Goal: Complete application form

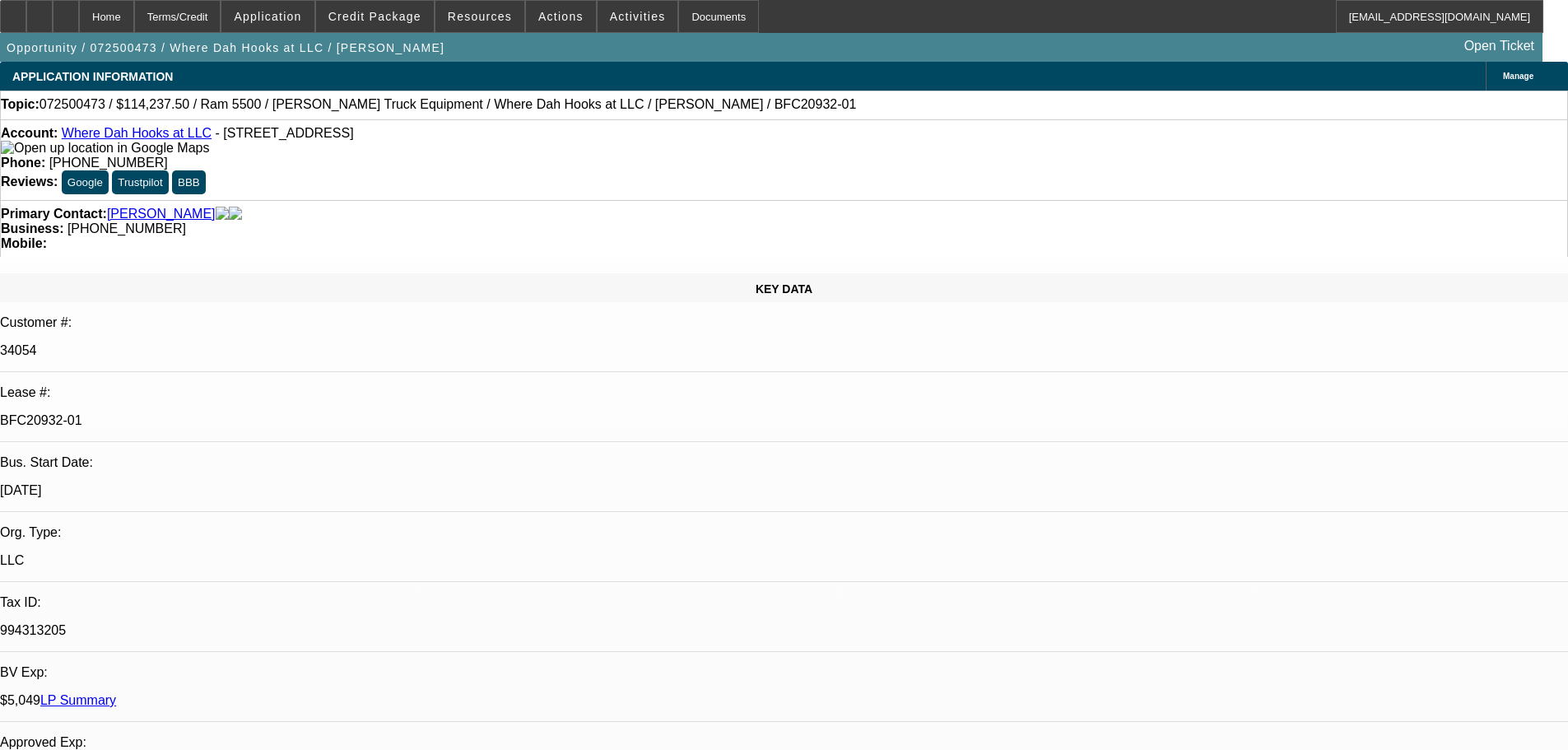
select select "0"
select select "2"
select select "0.1"
select select "4"
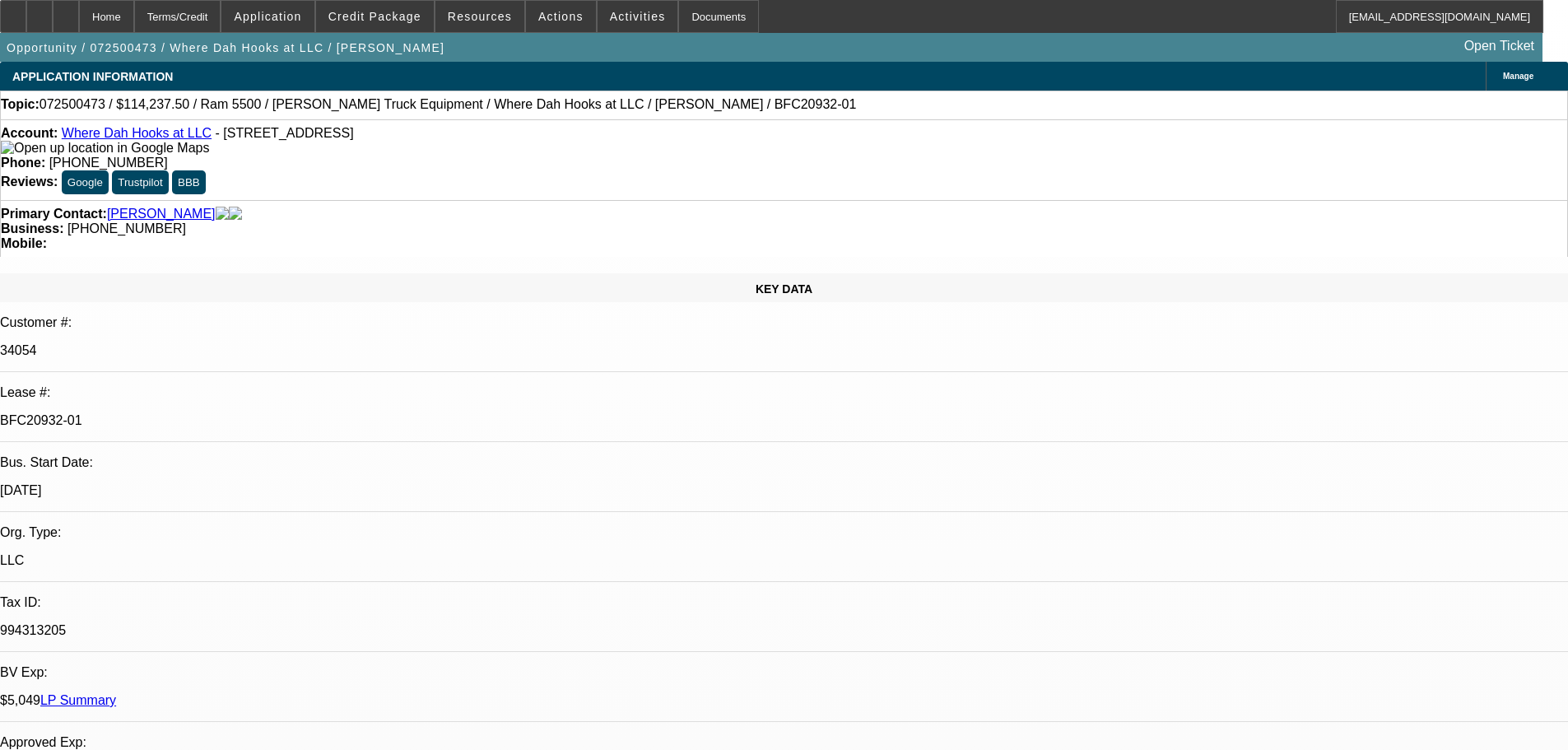
select select "0"
select select "2"
select select "0.1"
select select "4"
select select "0"
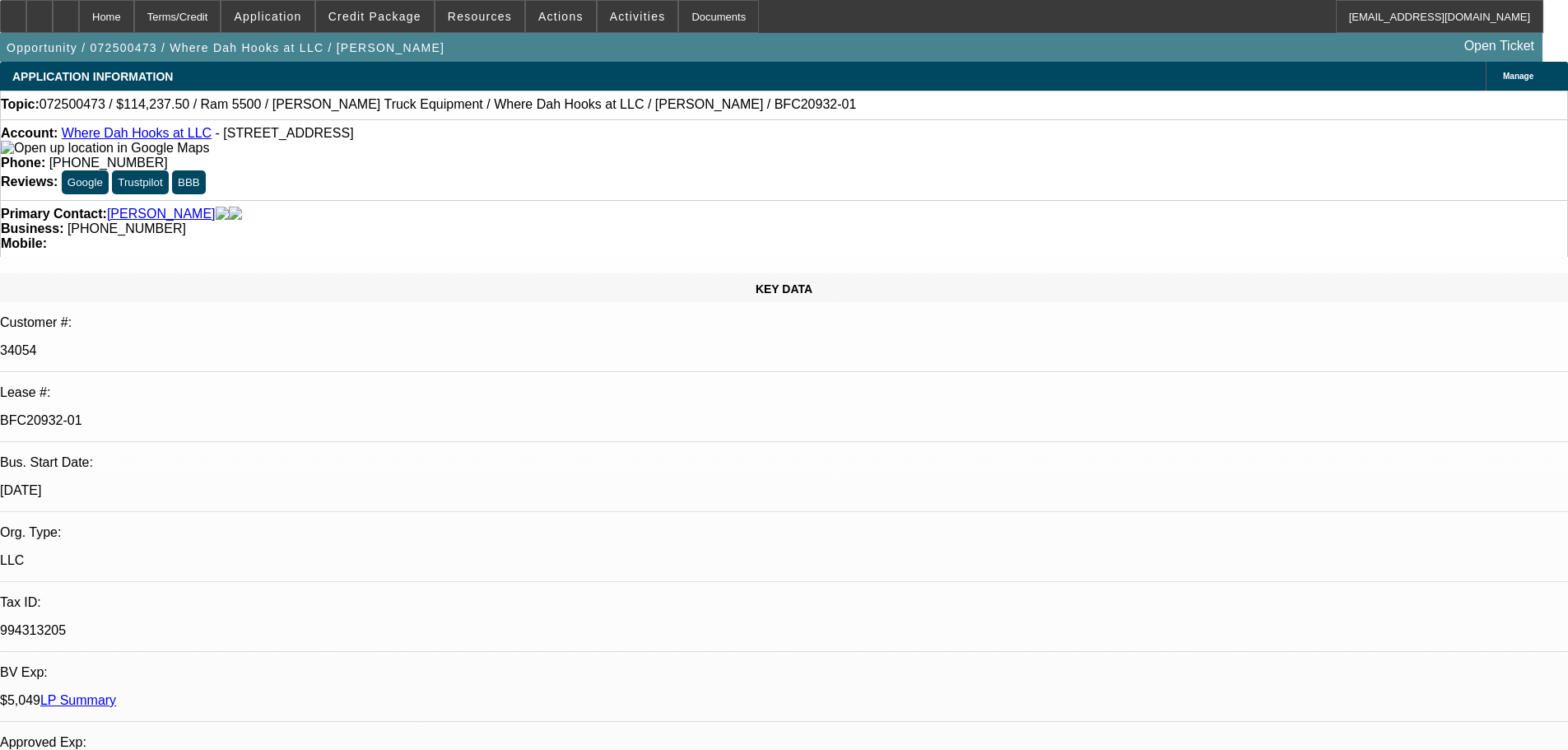
select select "2"
select select "0"
select select "6"
select select "0"
select select "2"
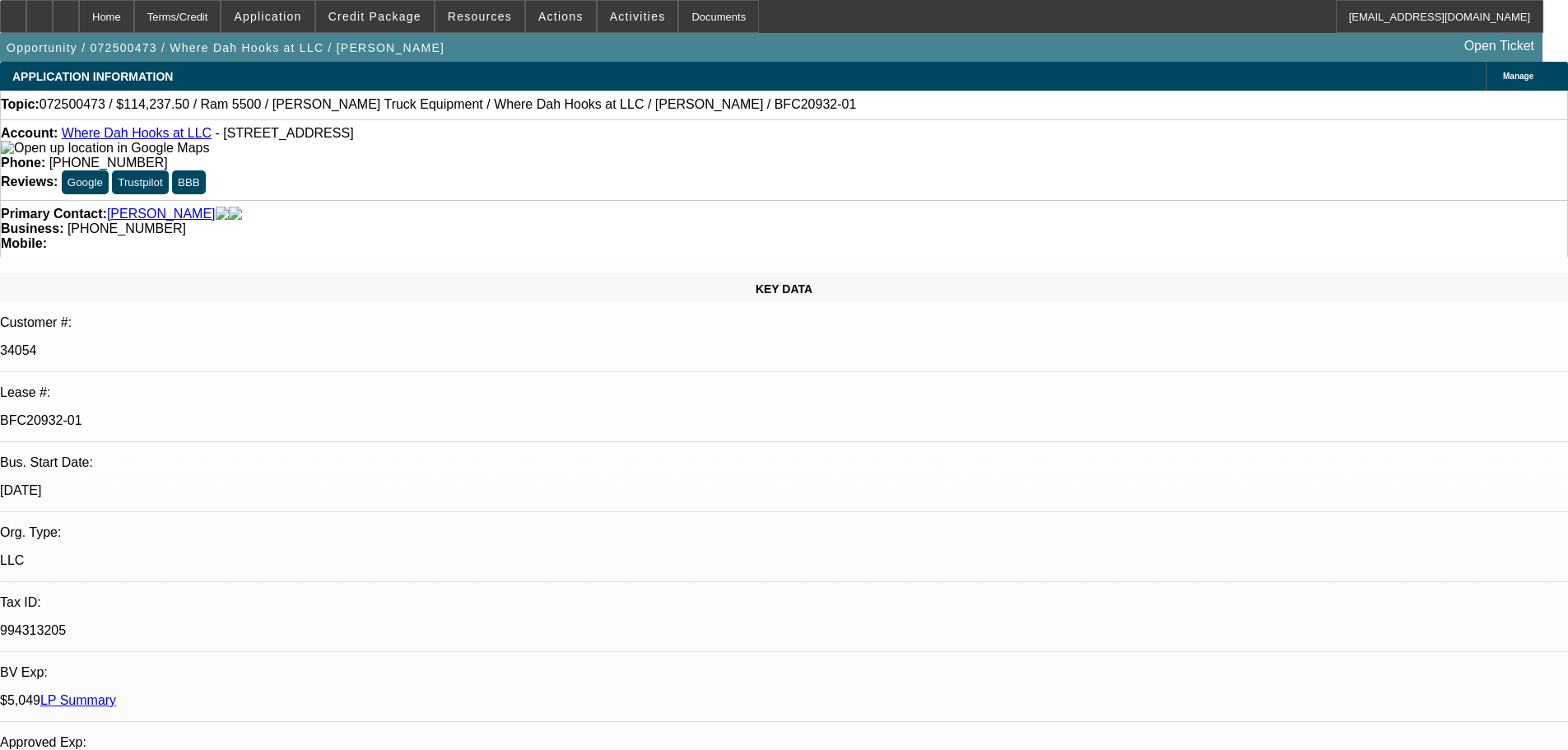
select select "0.1"
select select "4"
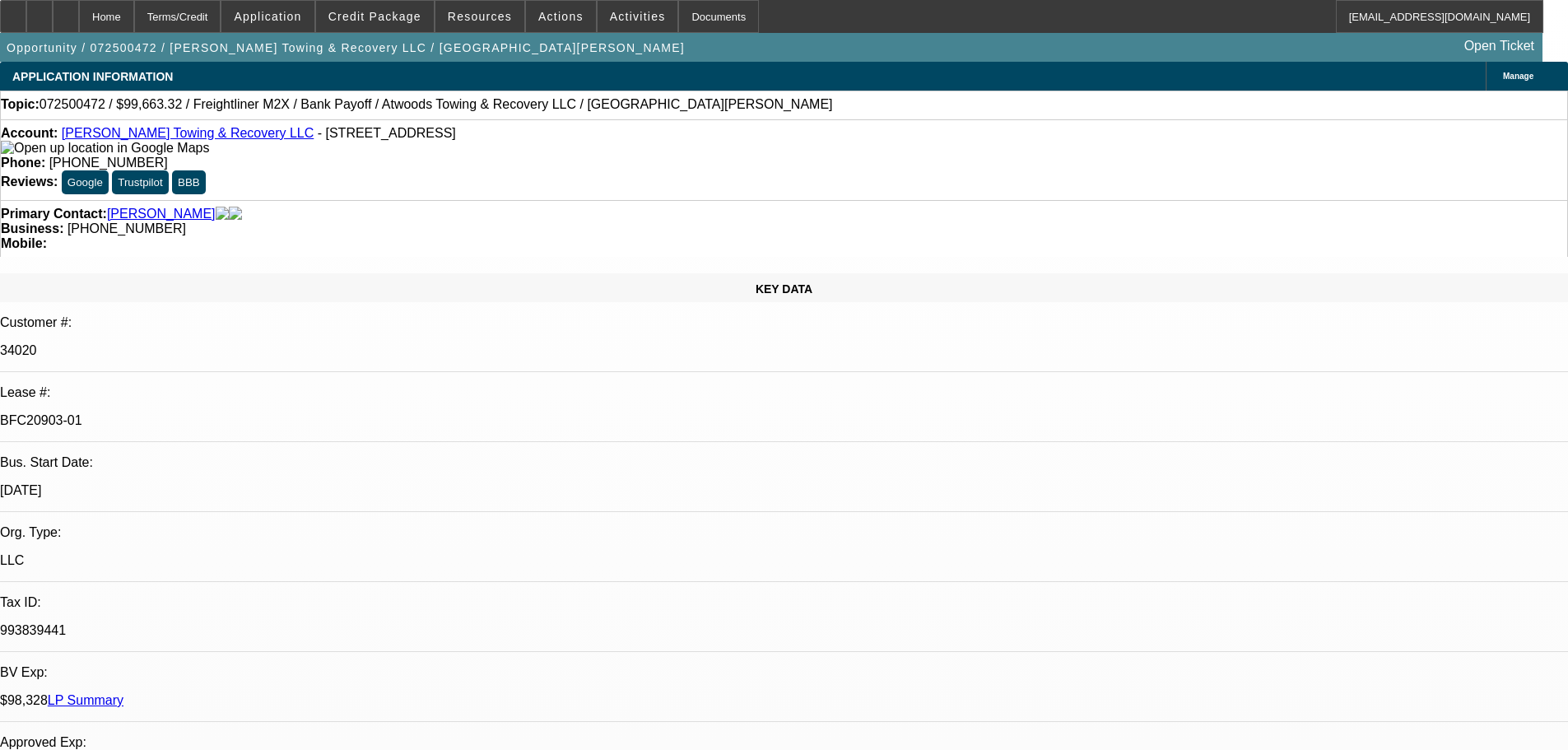
select select "0"
select select "2"
select select "0"
select select "6"
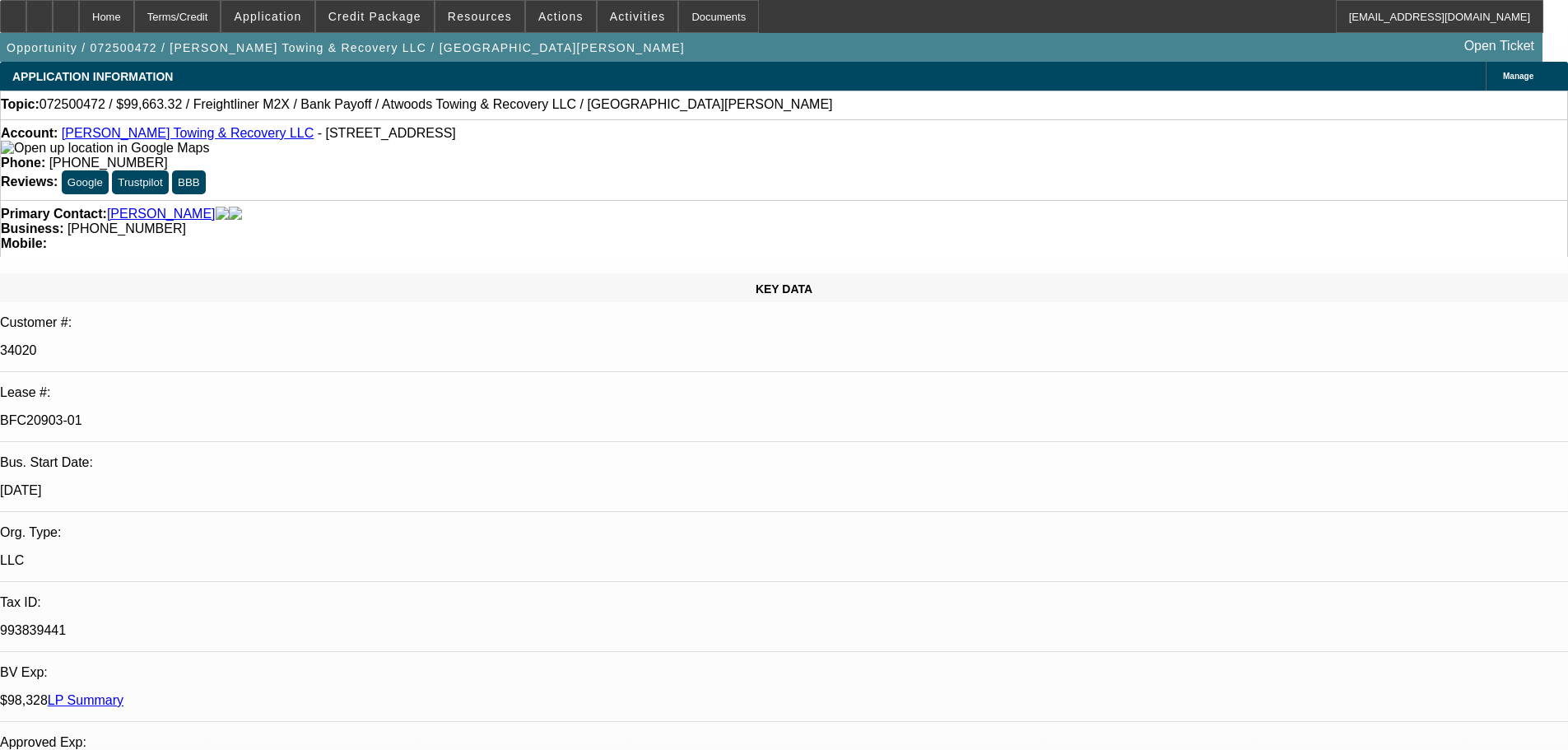
select select "0"
select select "6"
select select "0"
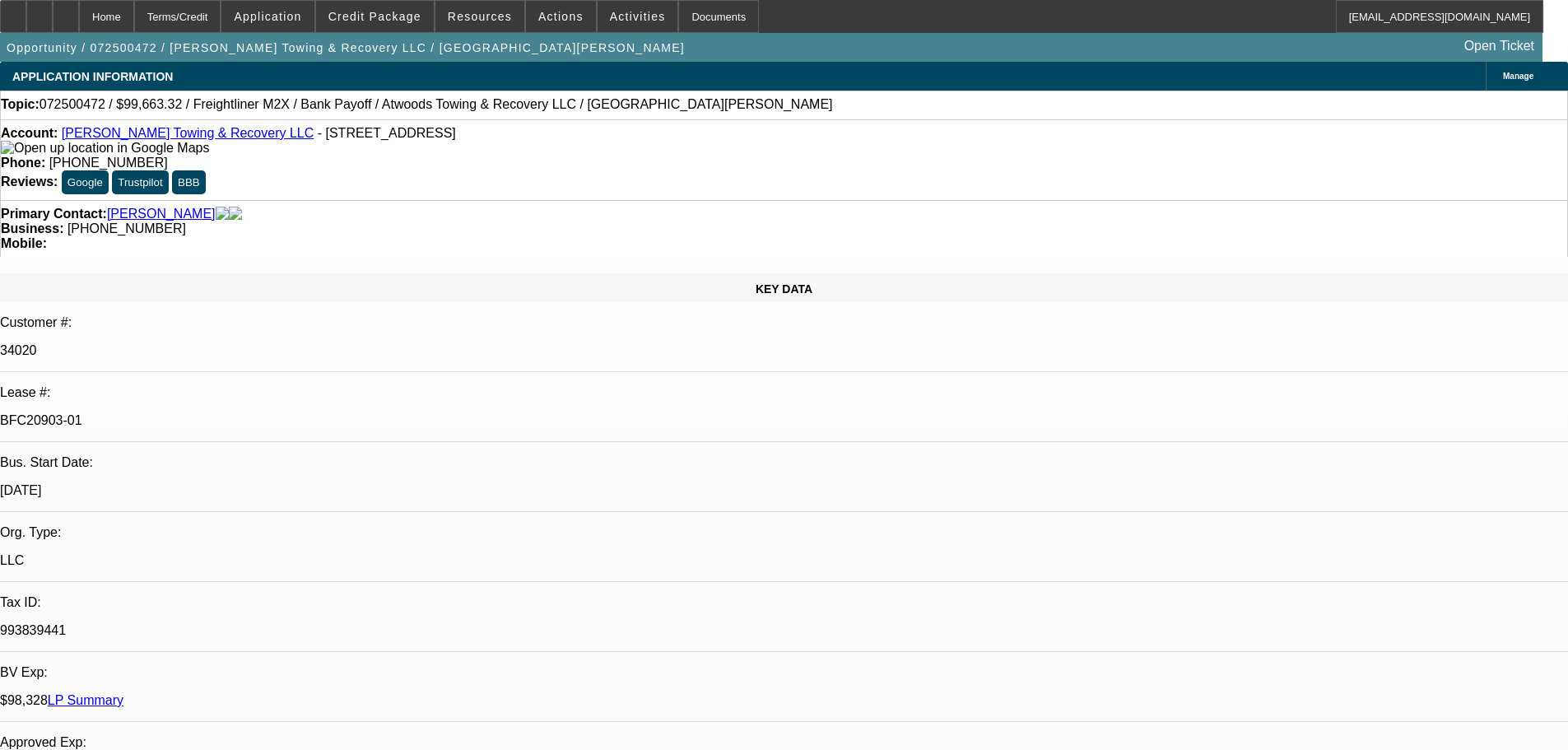
select select "0"
select select "6"
select select "0"
select select "2"
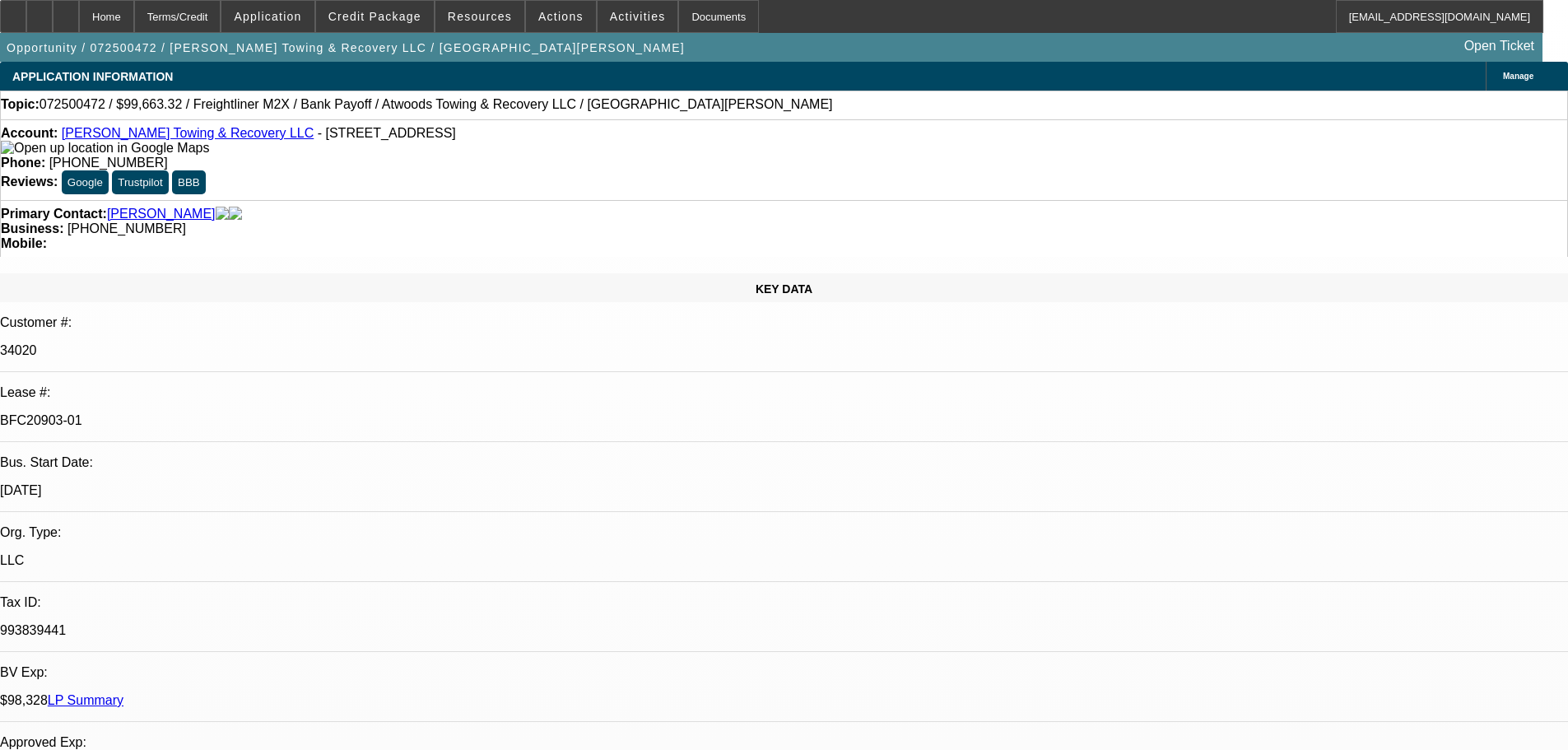
select select "2"
select select "0"
select select "6"
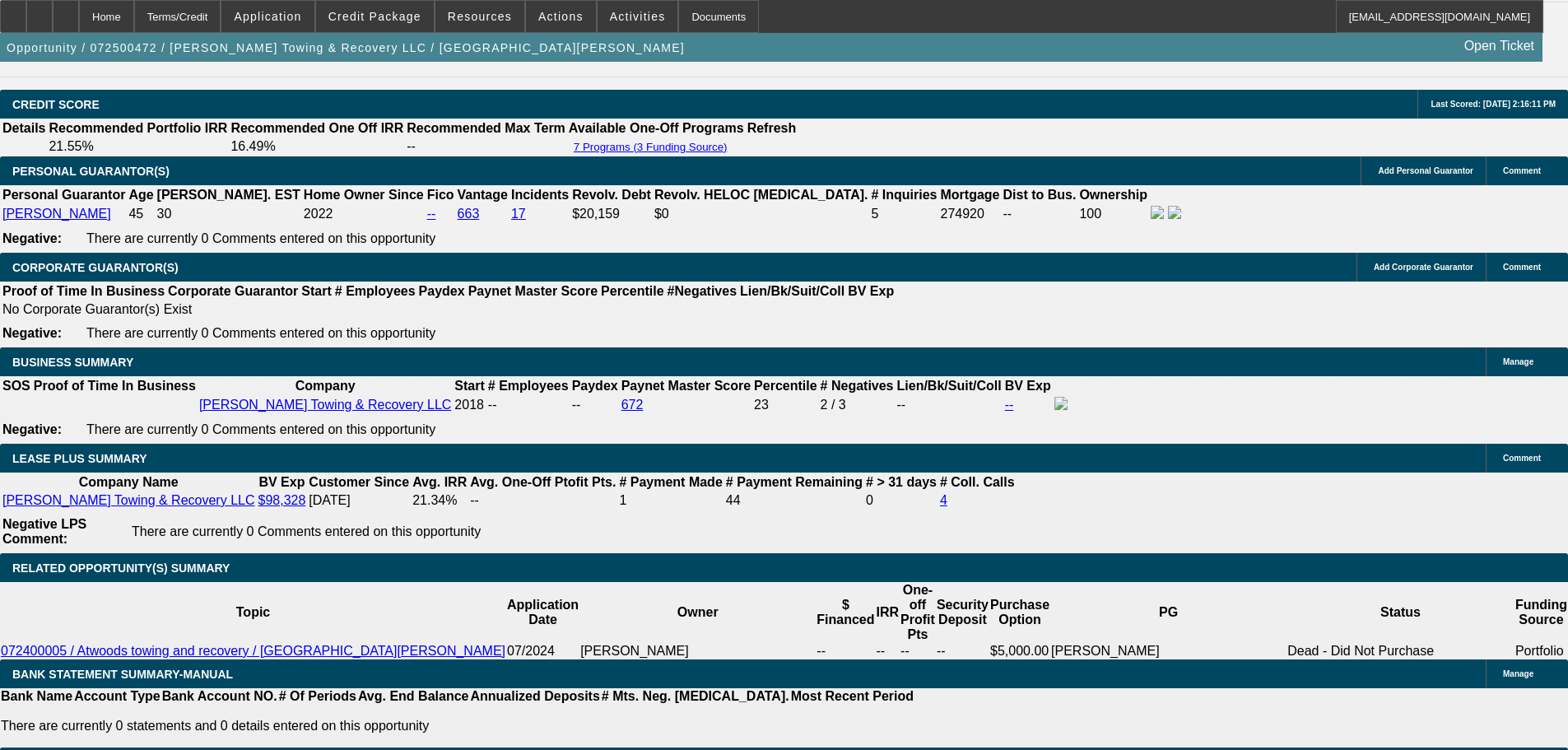
scroll to position [2470, 0]
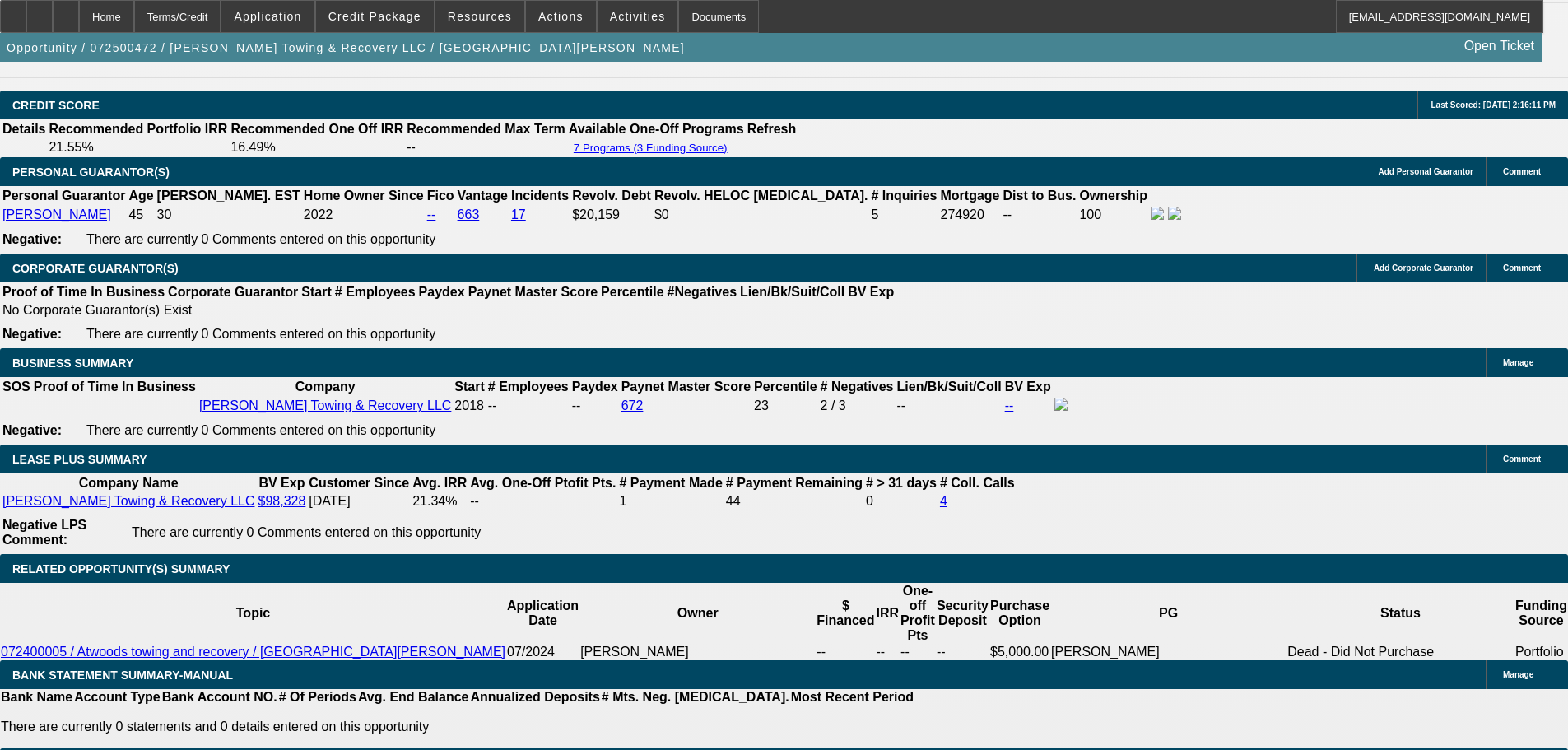
select select "0"
select select "2"
select select "0.1"
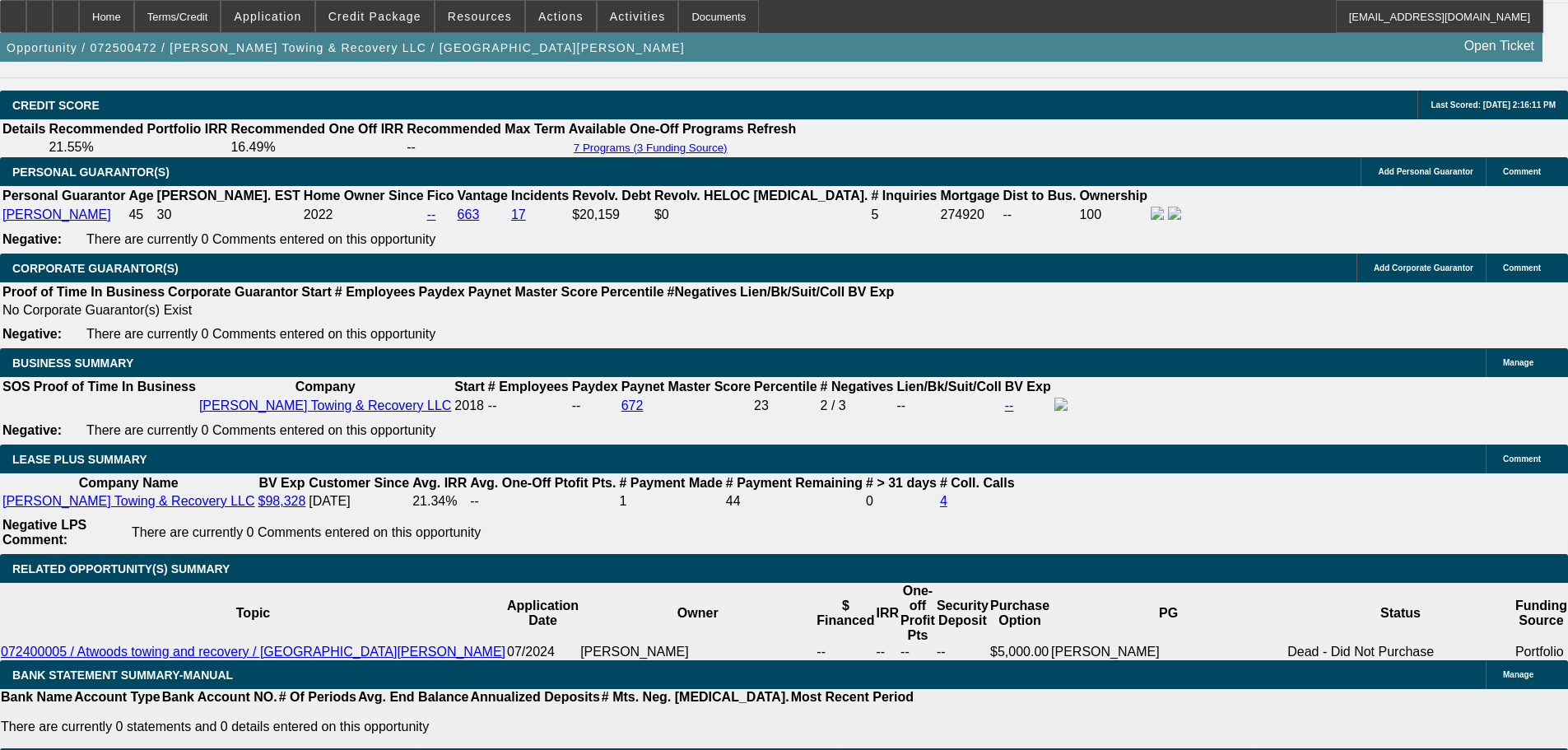
select select "4"
select select "0"
select select "2"
select select "0"
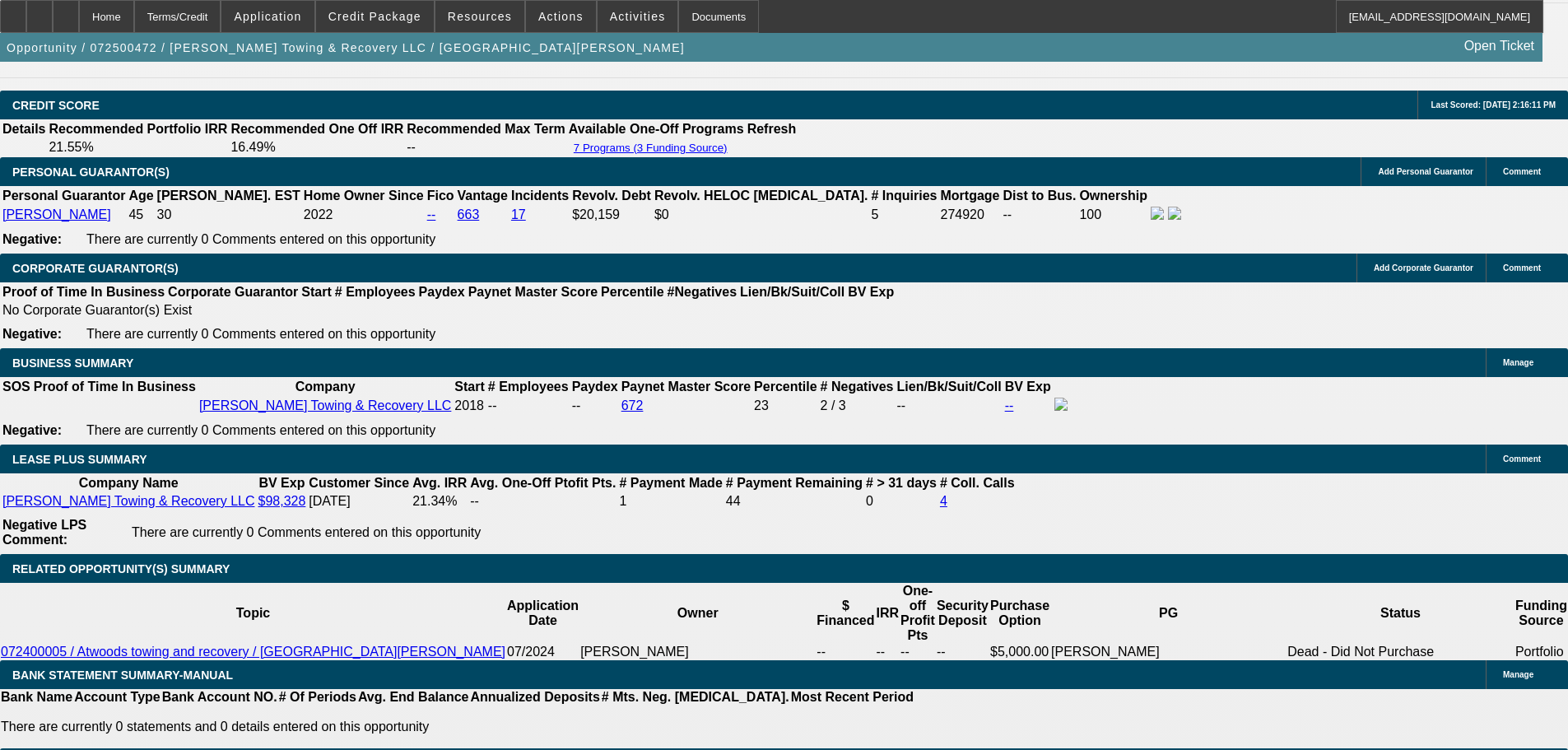
select select "6"
select select "0"
select select "2"
select select "0.1"
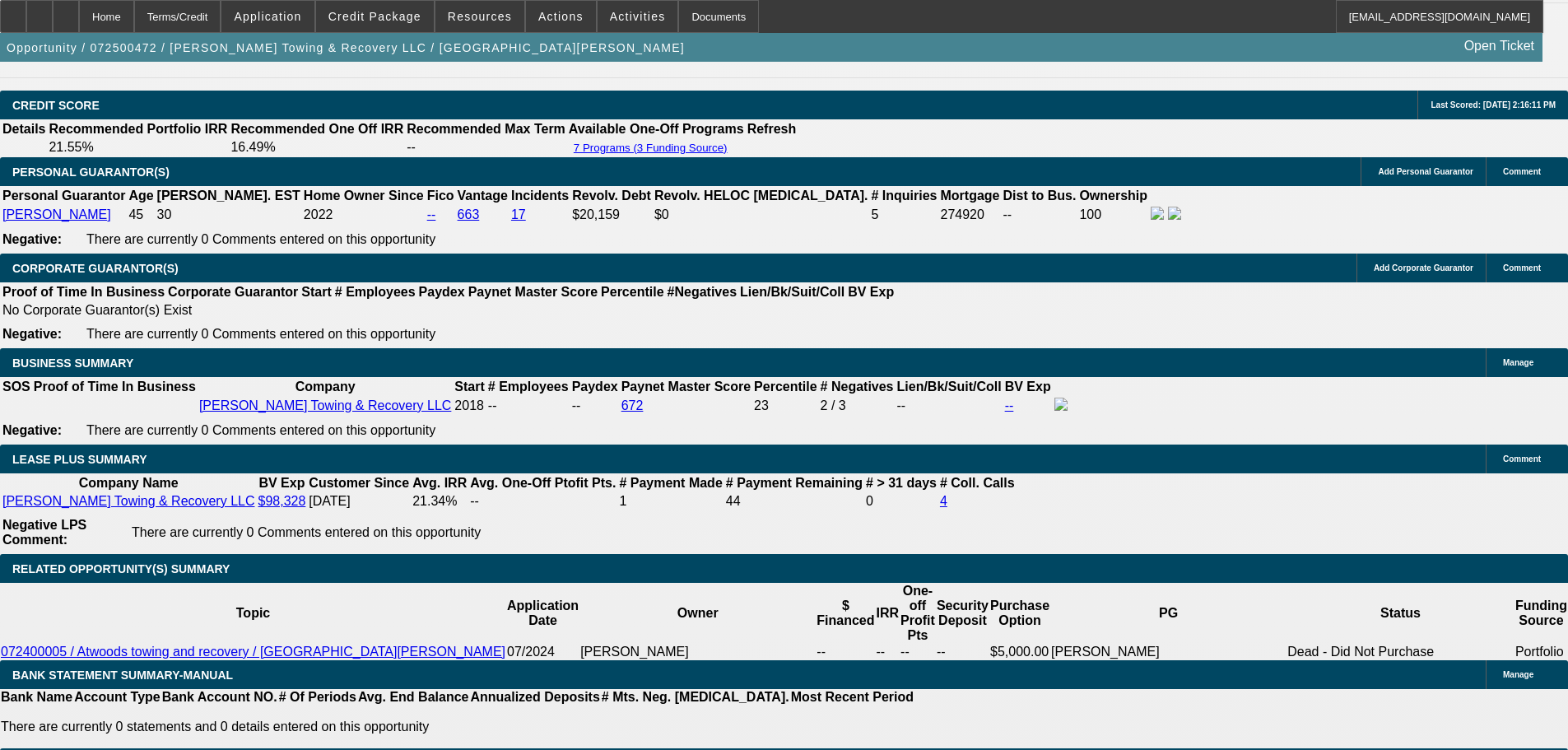
select select "4"
select select "0.1"
select select "2"
select select "0.1"
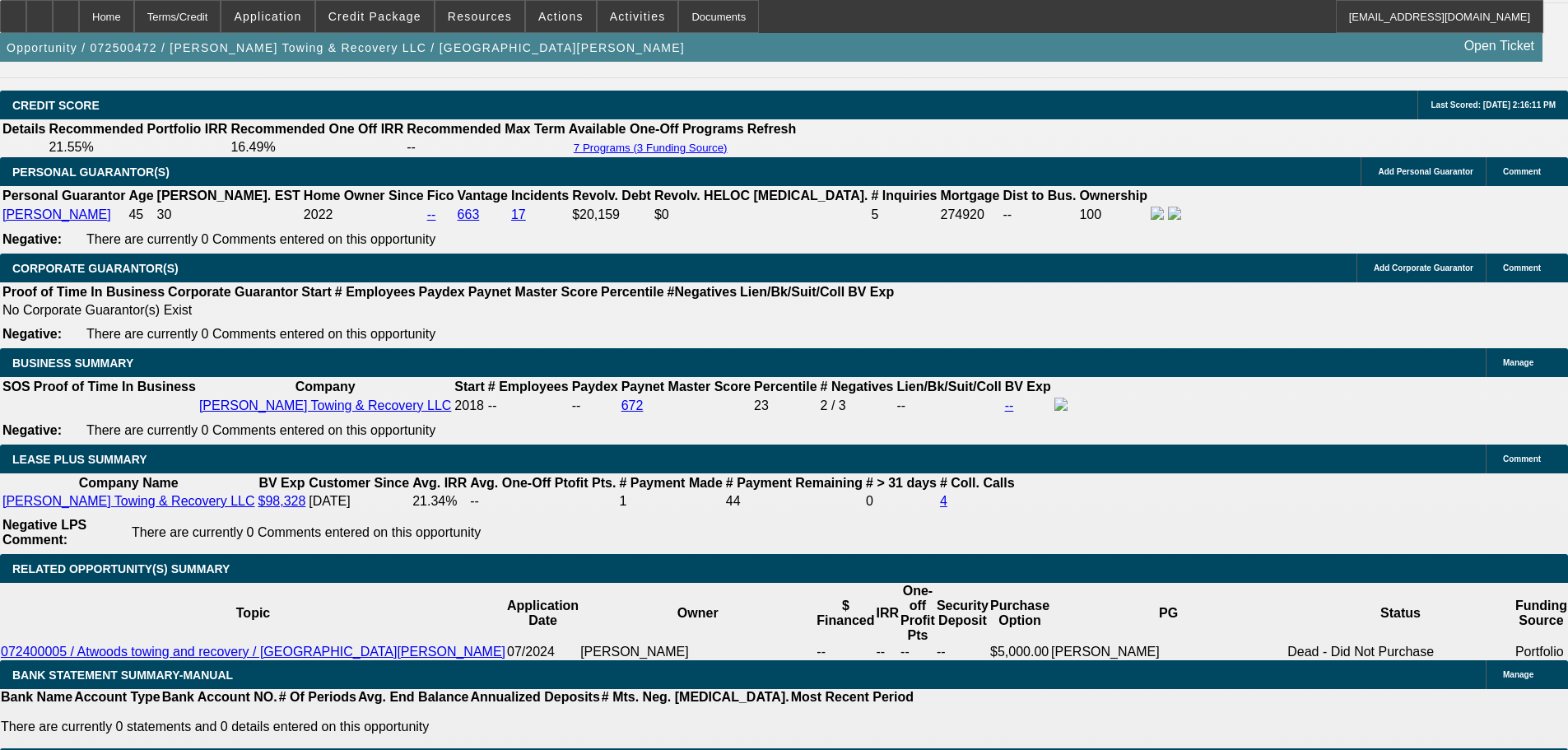
select select "4"
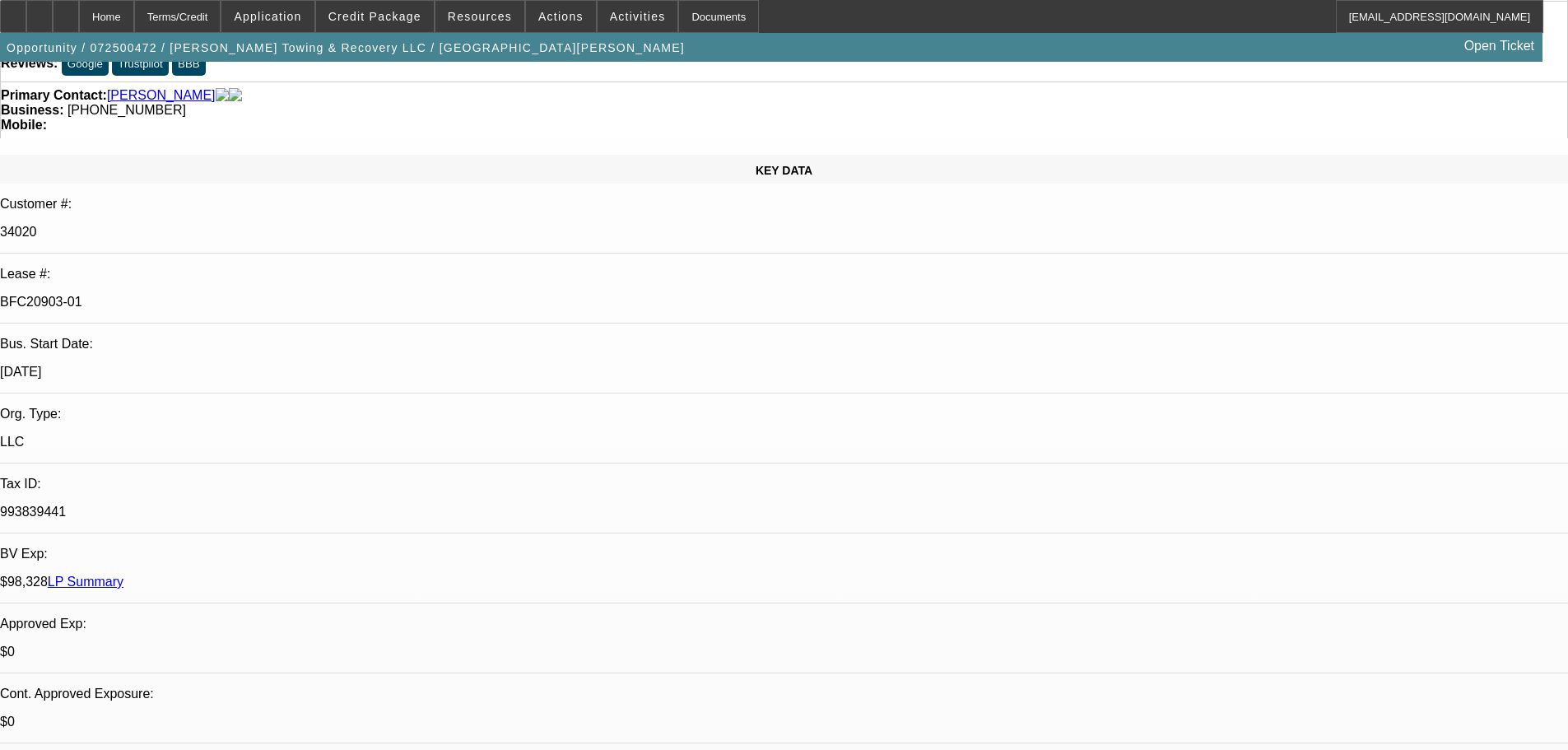
scroll to position [0, 0]
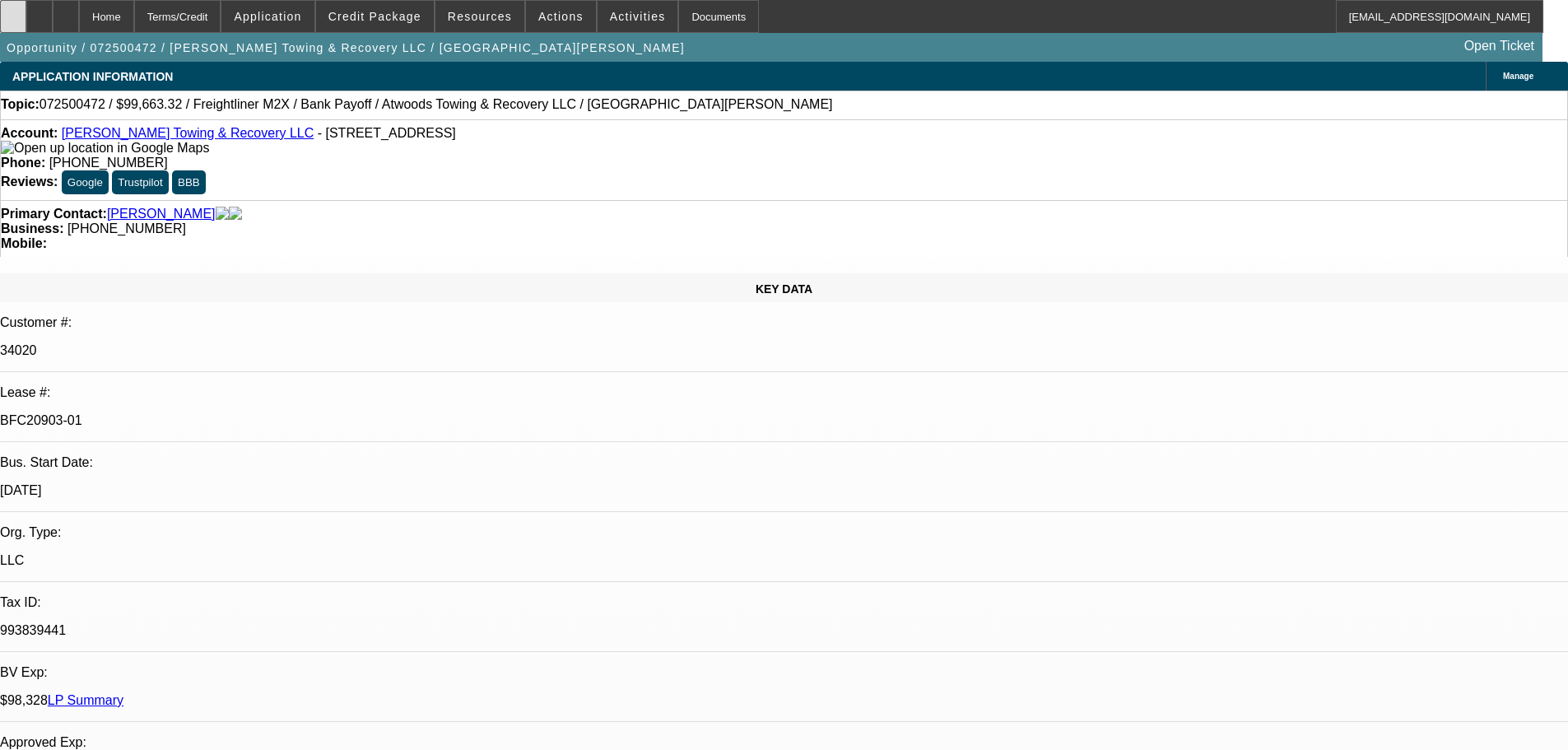
click at [13, 11] on icon at bounding box center [13, 11] width 0 height 0
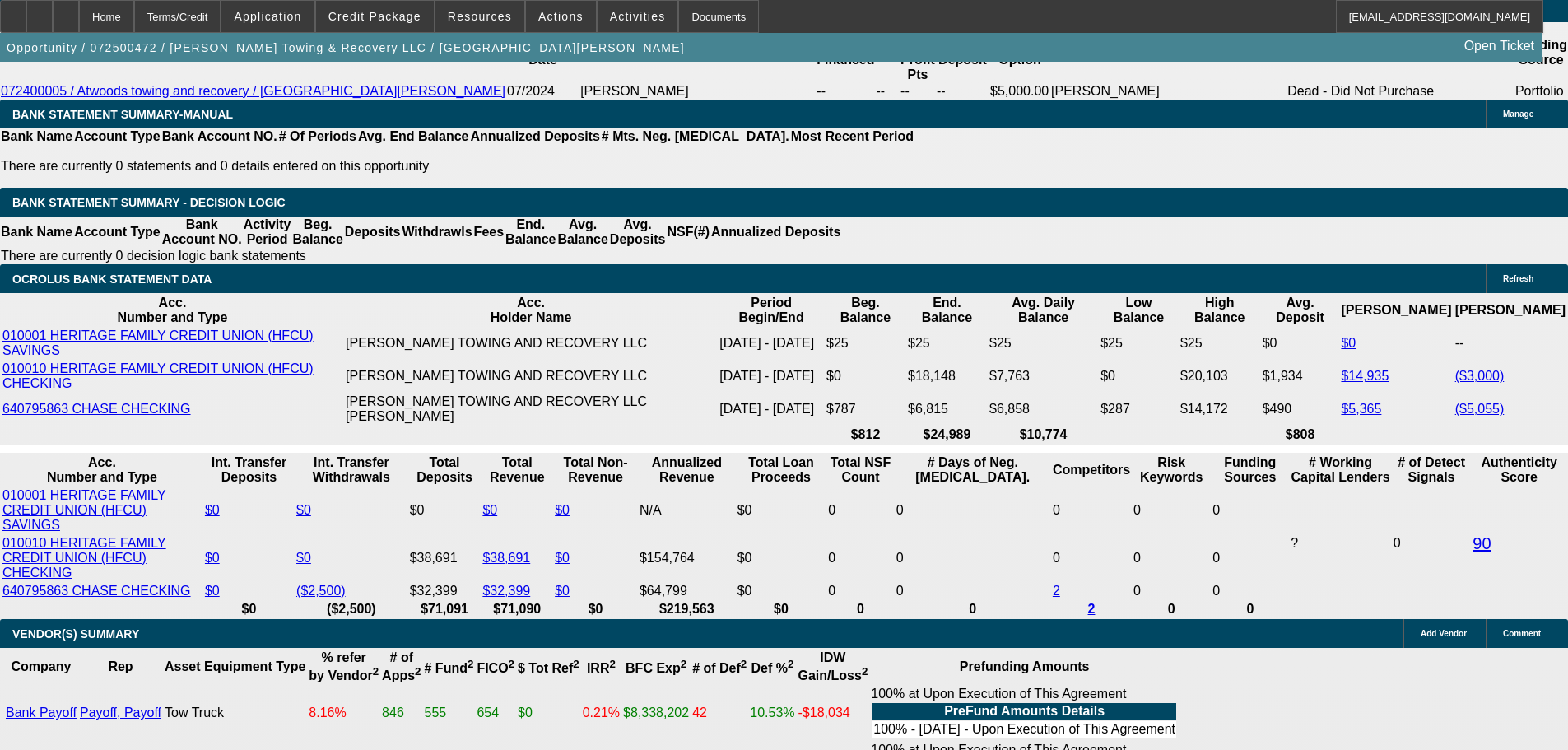
scroll to position [3046, 0]
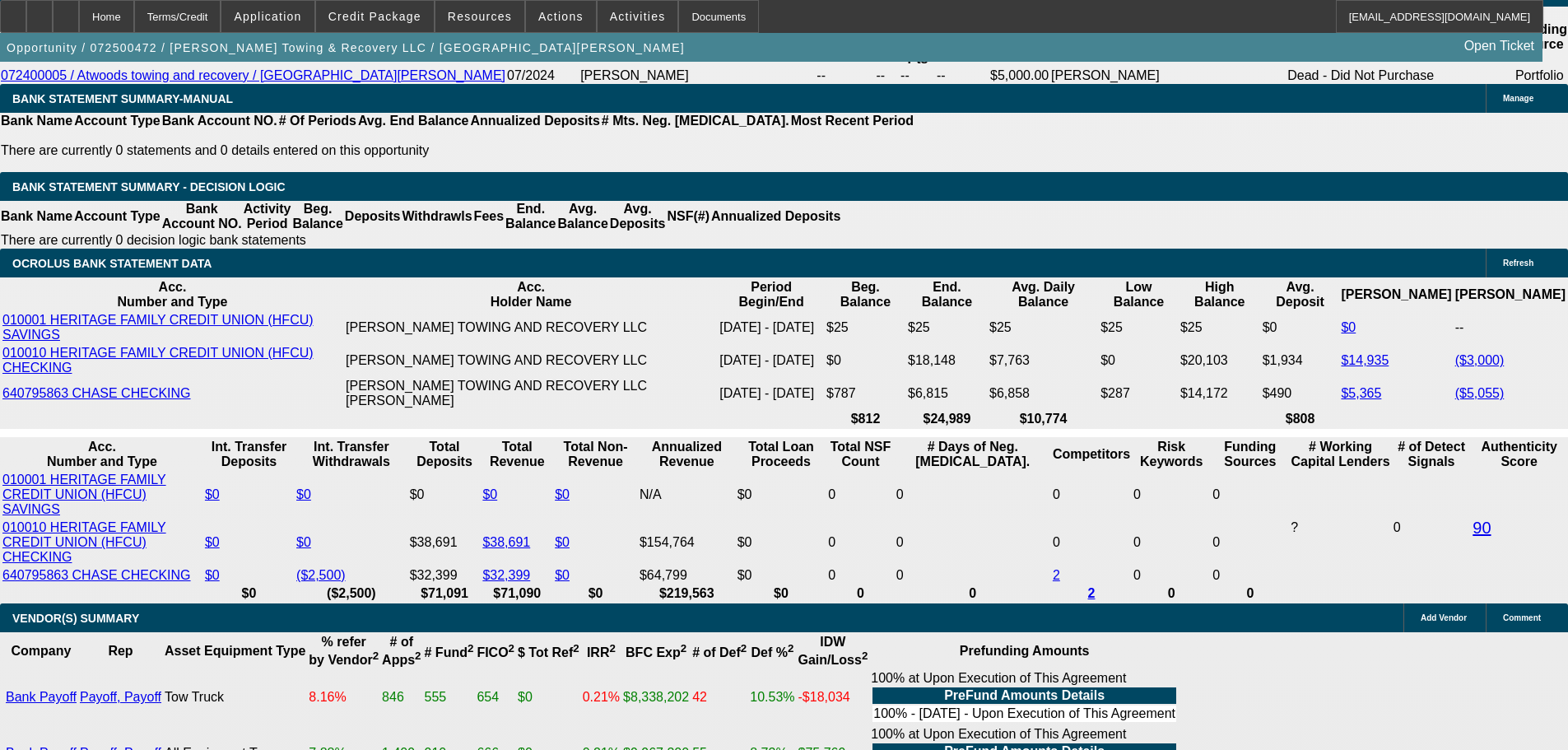
drag, startPoint x: 7, startPoint y: 551, endPoint x: 31, endPoint y: 555, distance: 24.3
click at [9, 551] on div "APPLICATION INFORMATION Manage Topic: 072500472 / $99,663.32 / Freightliner M2X…" at bounding box center [784, 50] width 1568 height 6070
